Goal: Task Accomplishment & Management: Complete application form

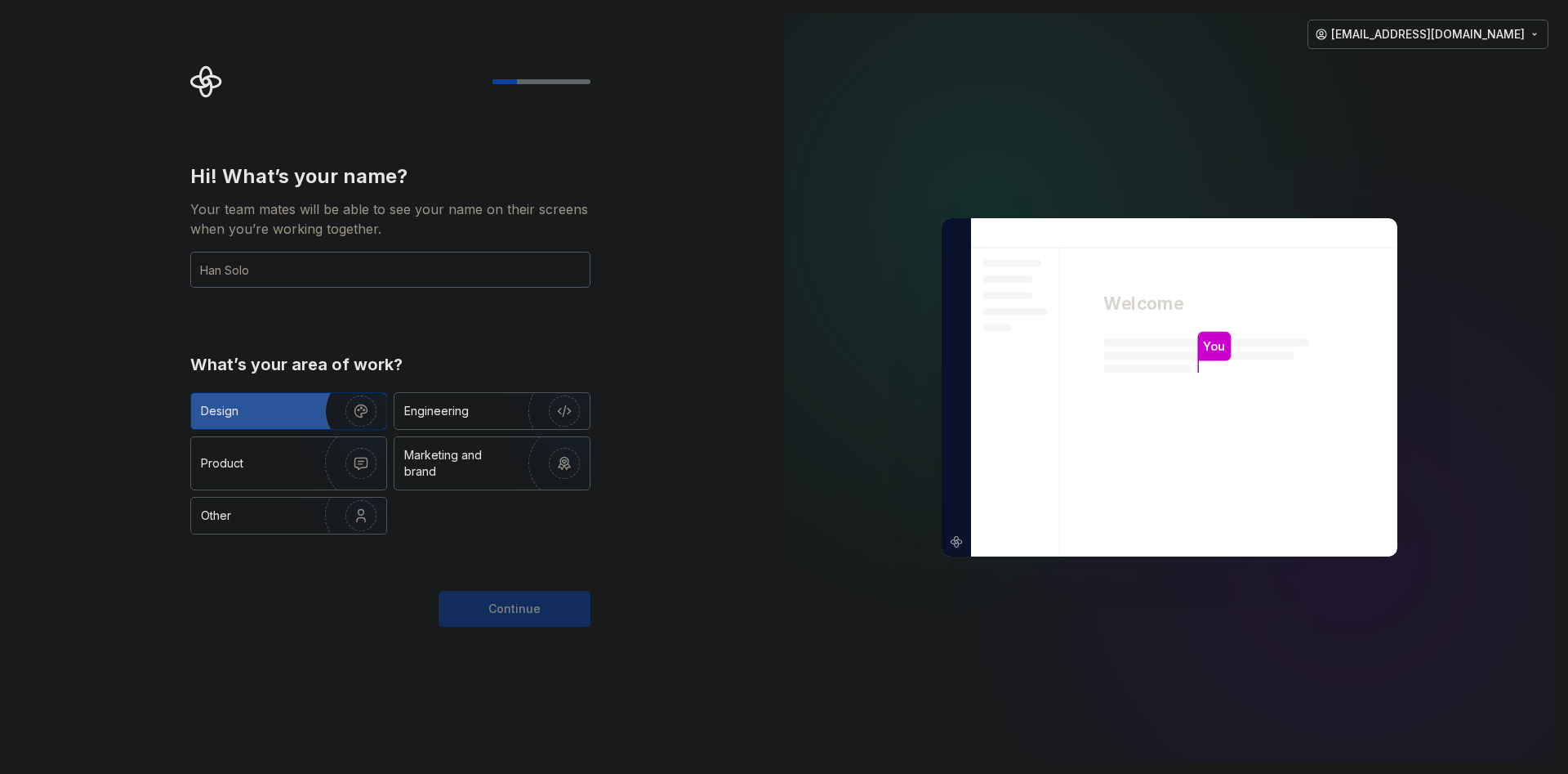
click at [274, 421] on div "Design" at bounding box center [288, 411] width 195 height 36
click at [539, 614] on div "Continue" at bounding box center [515, 609] width 152 height 36
click at [489, 417] on div "Engineering" at bounding box center [469, 410] width 130 height 16
click at [260, 415] on div "Design" at bounding box center [252, 410] width 103 height 16
click at [307, 271] on input "text" at bounding box center [389, 270] width 400 height 36
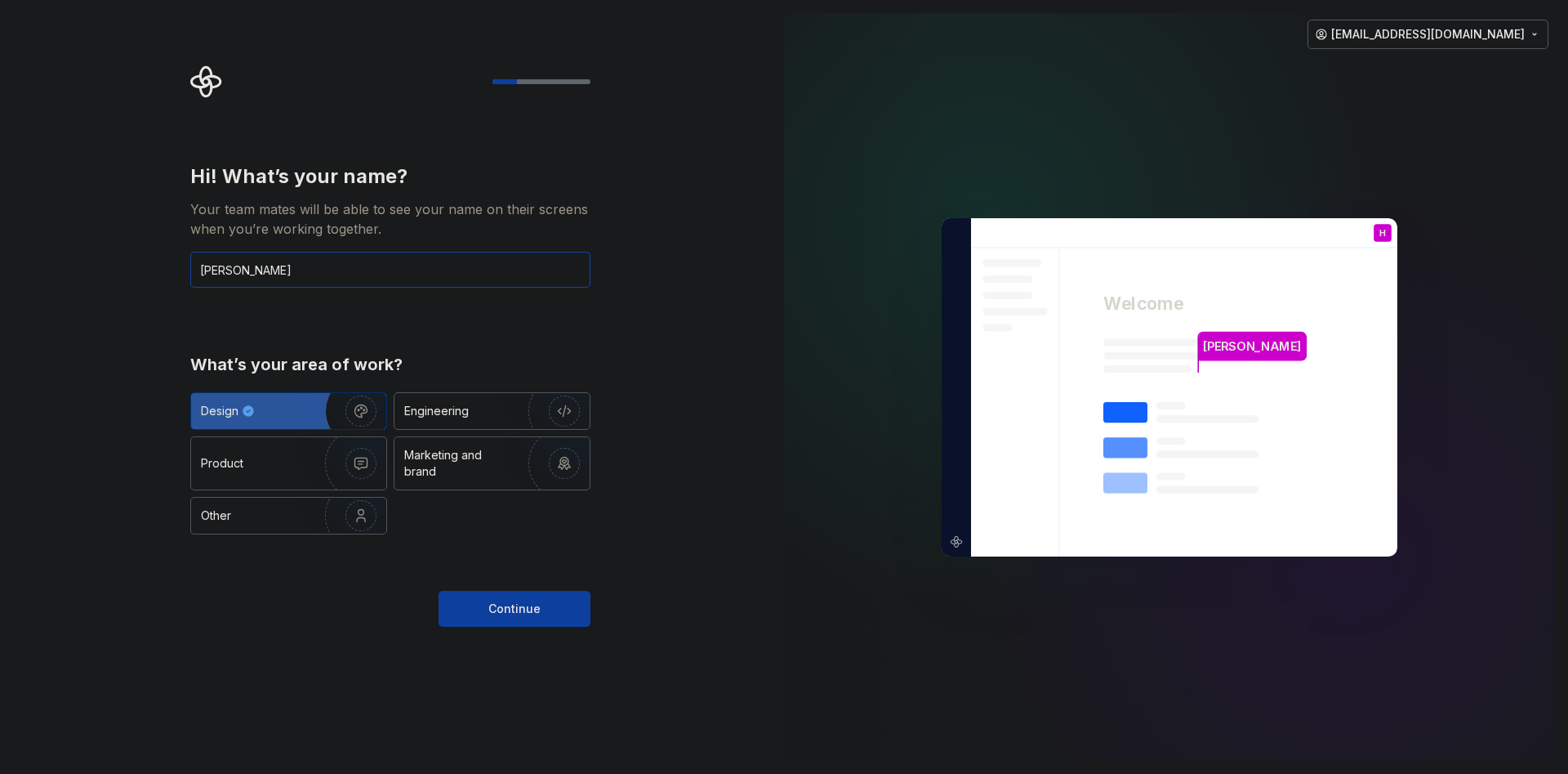
type input "[PERSON_NAME]"
